Goal: Task Accomplishment & Management: Use online tool/utility

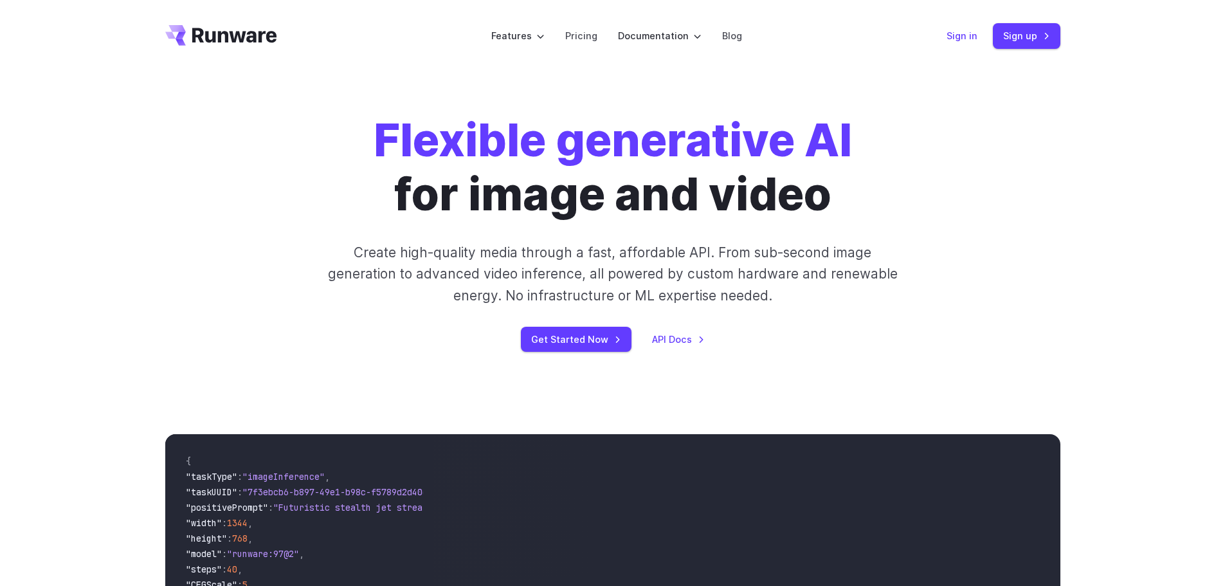
click at [950, 37] on link "Sign in" at bounding box center [962, 35] width 31 height 15
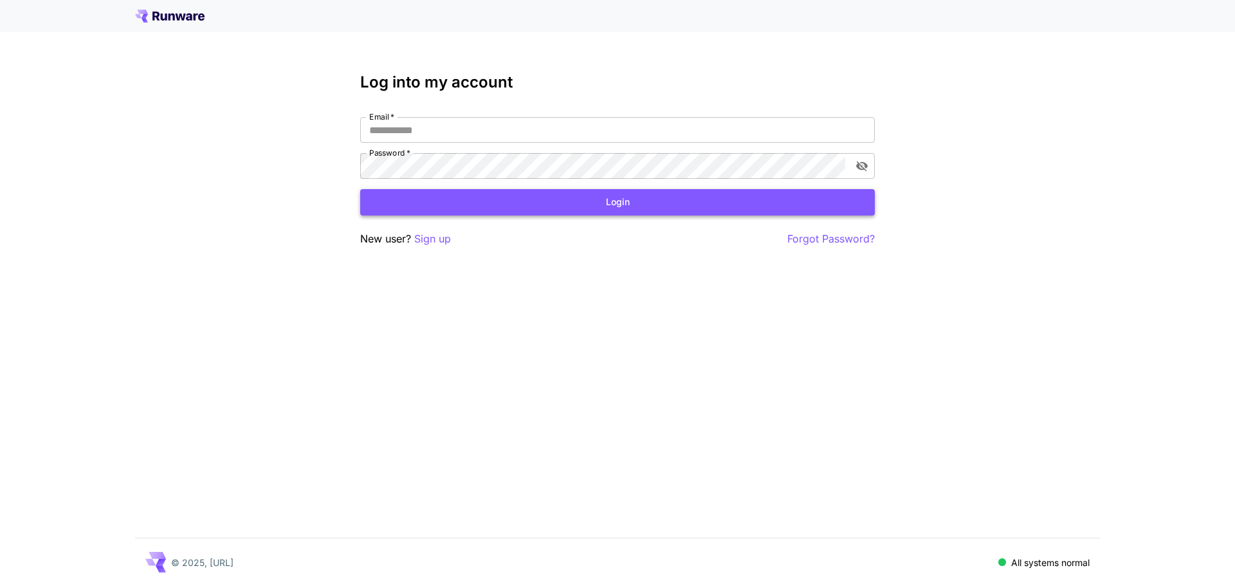
type input "**********"
click at [555, 207] on button "Login" at bounding box center [617, 202] width 514 height 26
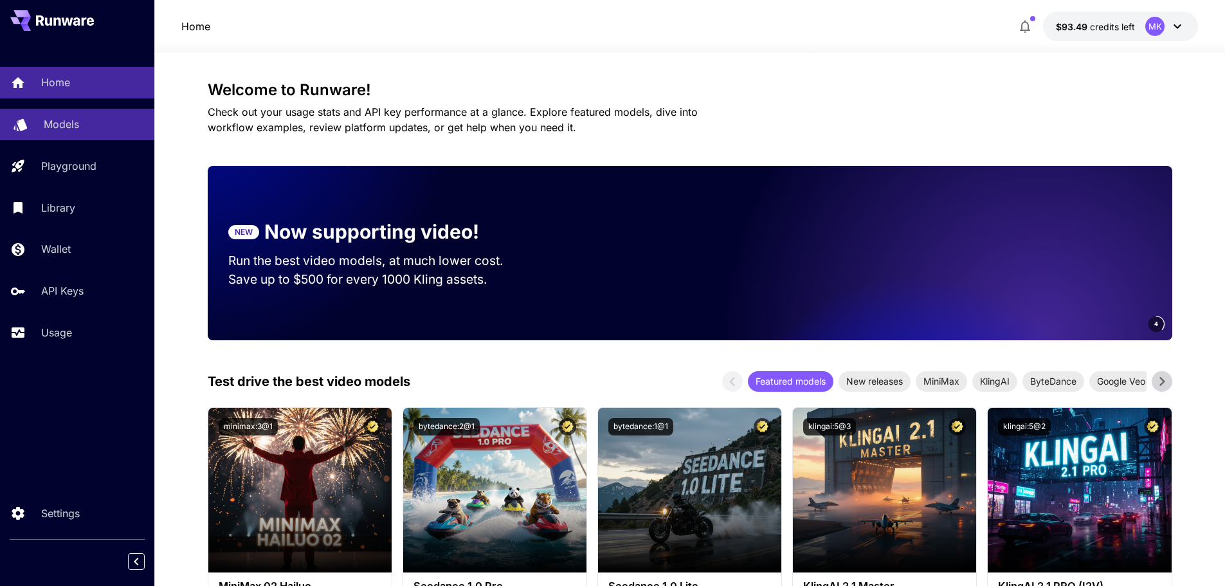
click at [68, 129] on p "Models" at bounding box center [61, 123] width 35 height 15
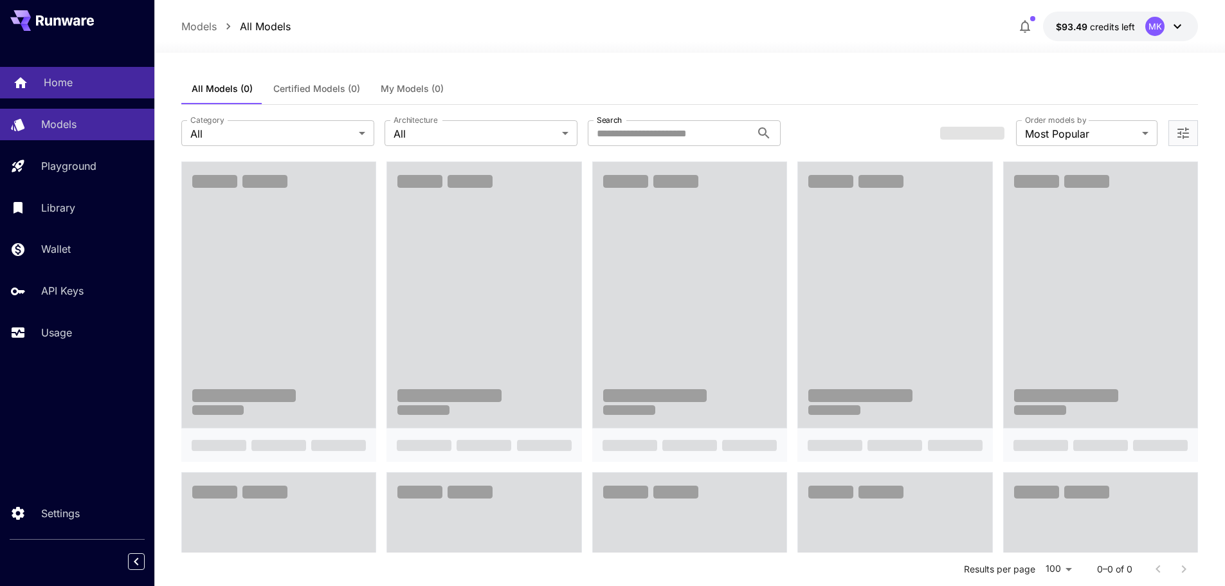
click at [73, 86] on div "Home" at bounding box center [94, 82] width 100 height 15
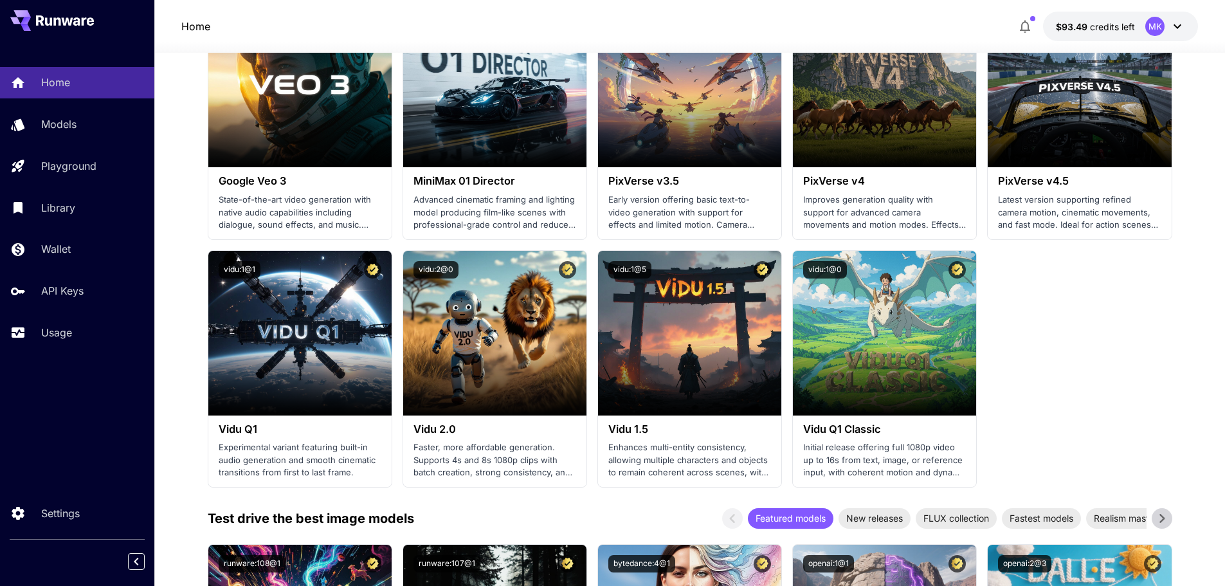
scroll to position [1222, 0]
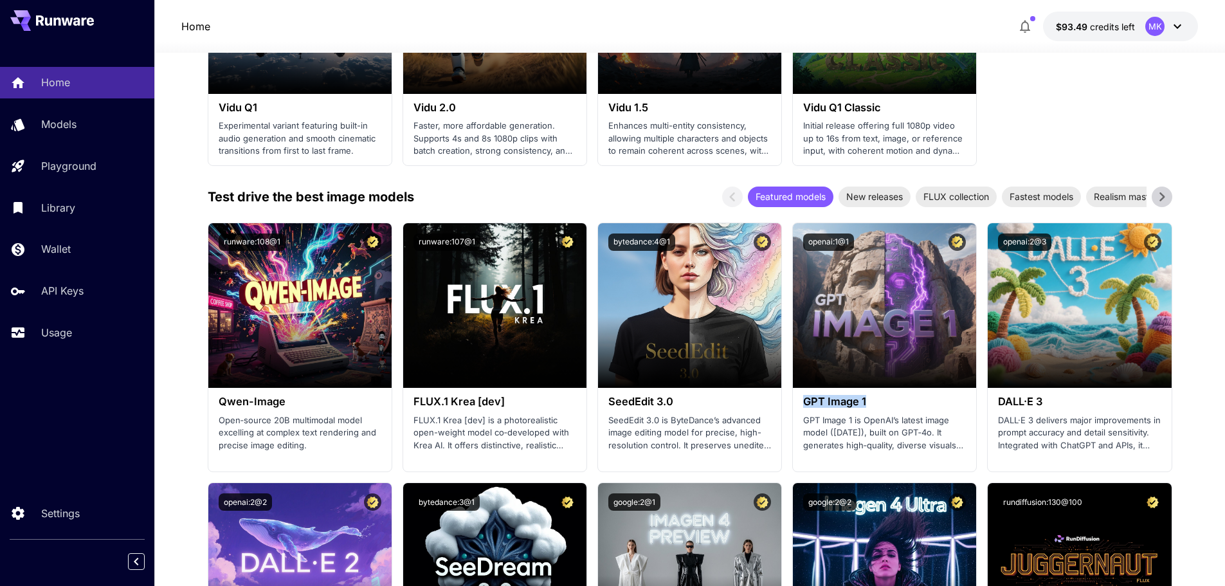
drag, startPoint x: 872, startPoint y: 399, endPoint x: 787, endPoint y: 399, distance: 84.9
